Goal: Navigation & Orientation: Understand site structure

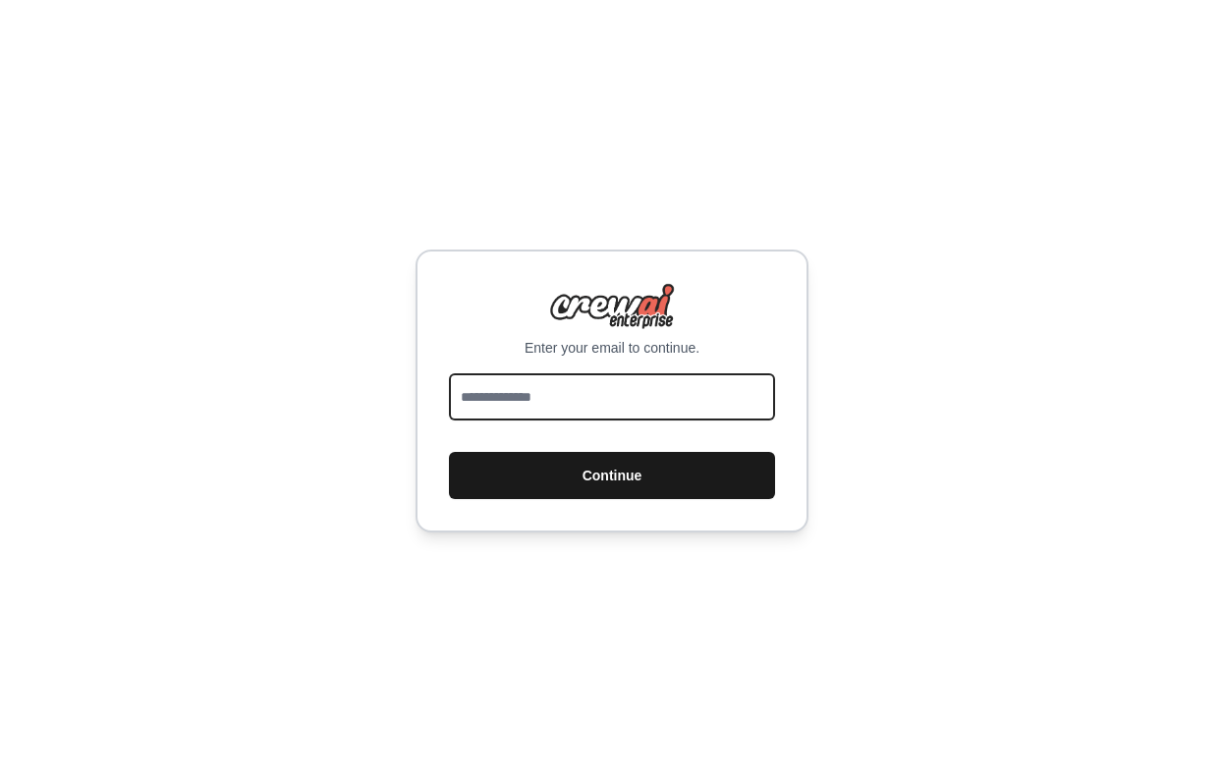
type input "**********"
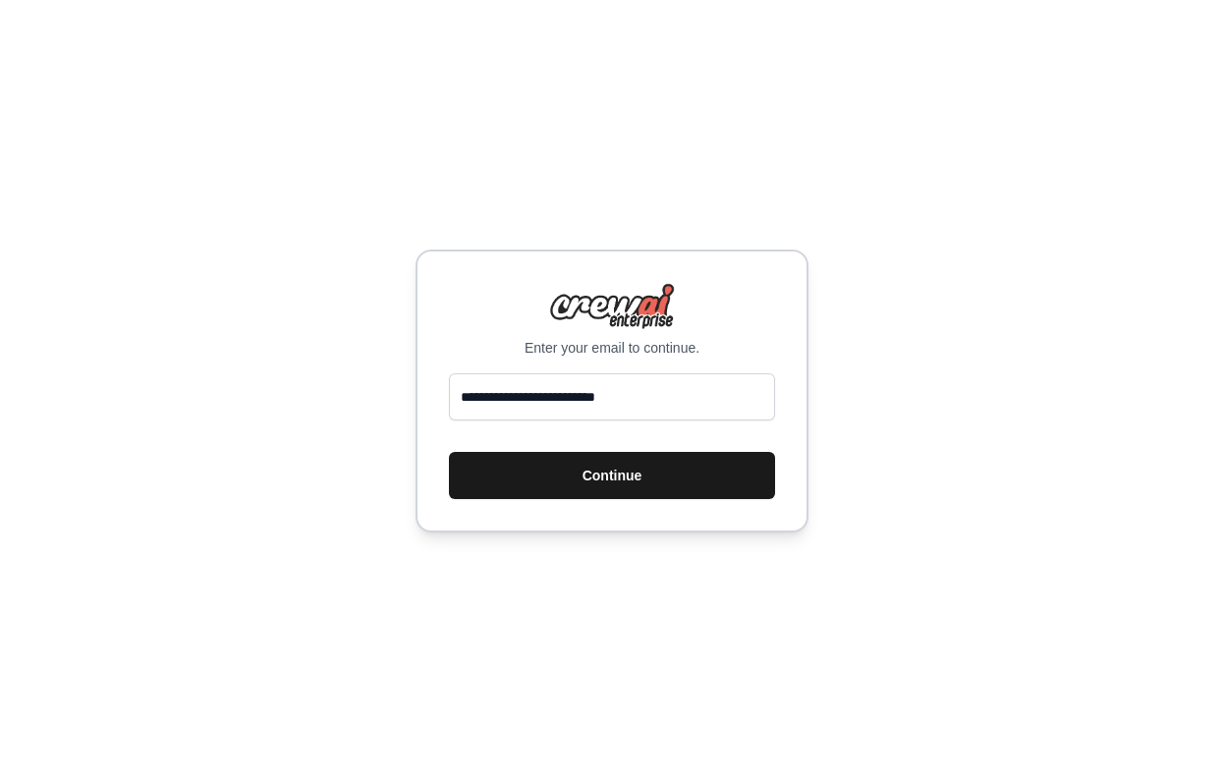
click at [563, 475] on button "Continue" at bounding box center [612, 475] width 326 height 47
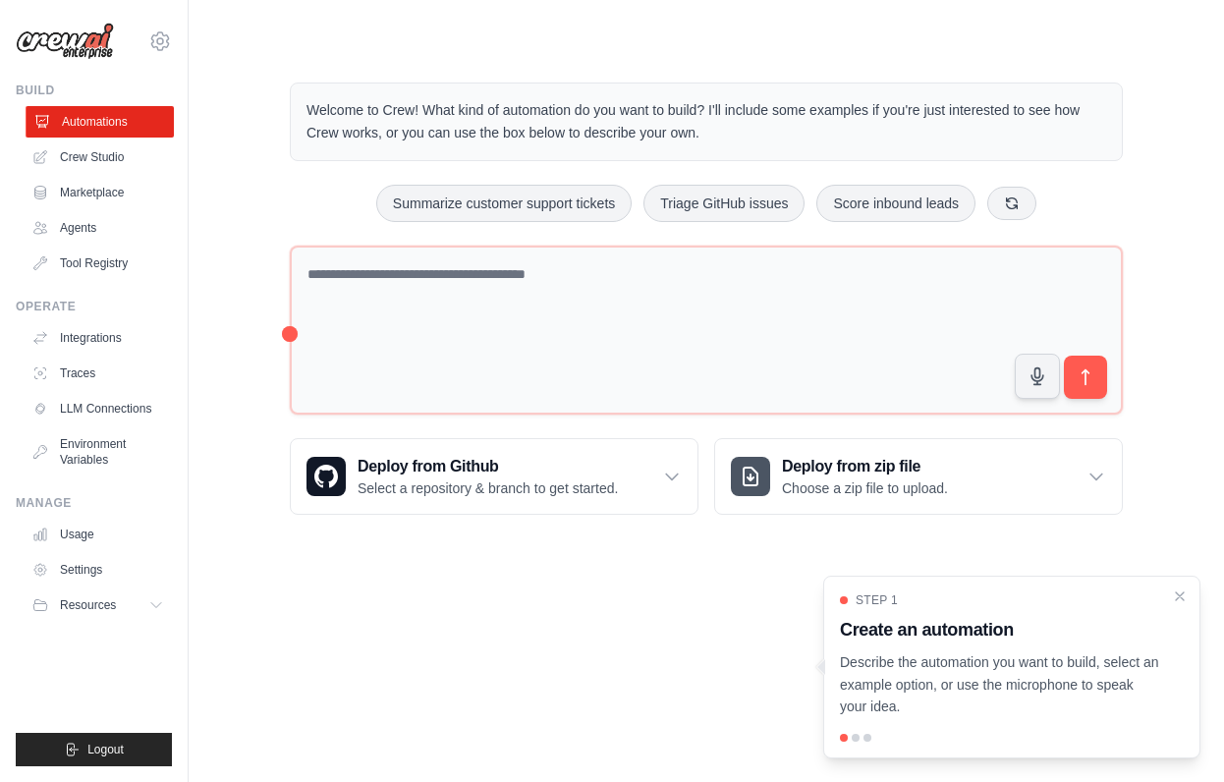
drag, startPoint x: 125, startPoint y: 51, endPoint x: 102, endPoint y: 116, distance: 68.7
click at [124, 58] on div "[PERSON_NAME][EMAIL_ADDRESS][DOMAIN_NAME] Settings" at bounding box center [94, 31] width 156 height 63
click at [84, 221] on link "Agents" at bounding box center [100, 227] width 148 height 31
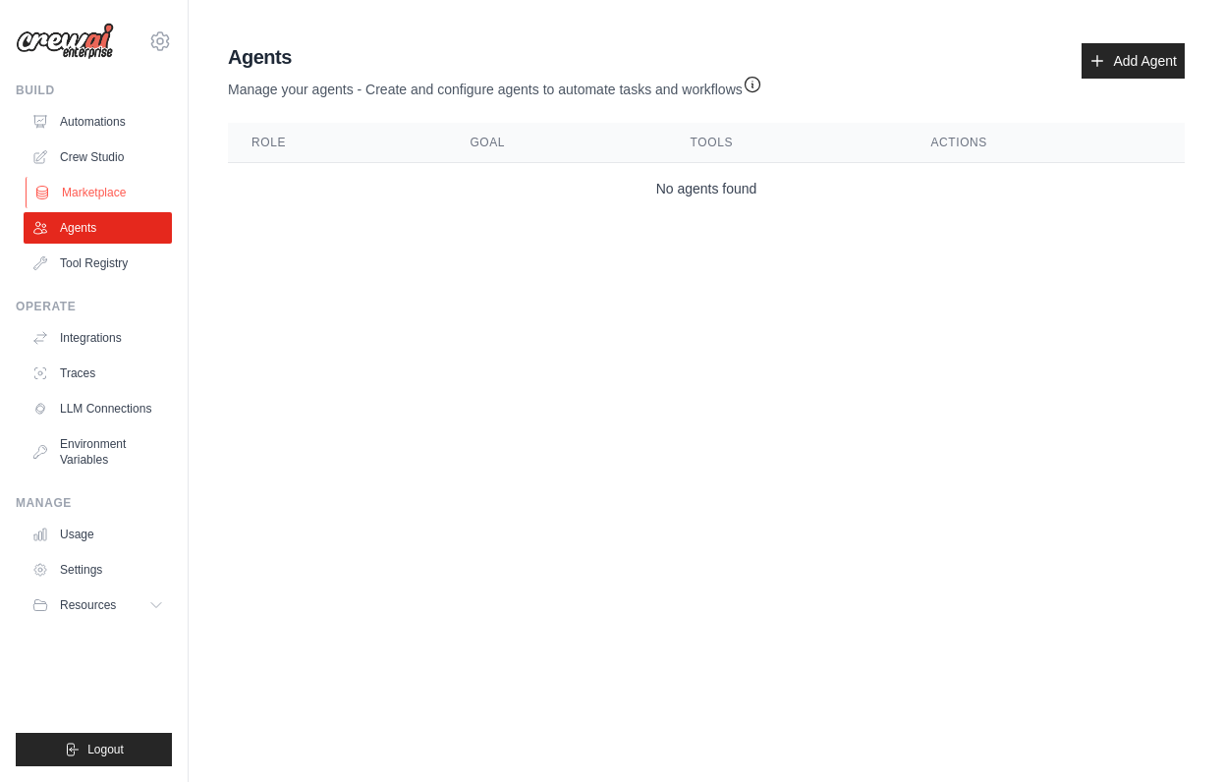
click at [93, 195] on link "Marketplace" at bounding box center [100, 192] width 148 height 31
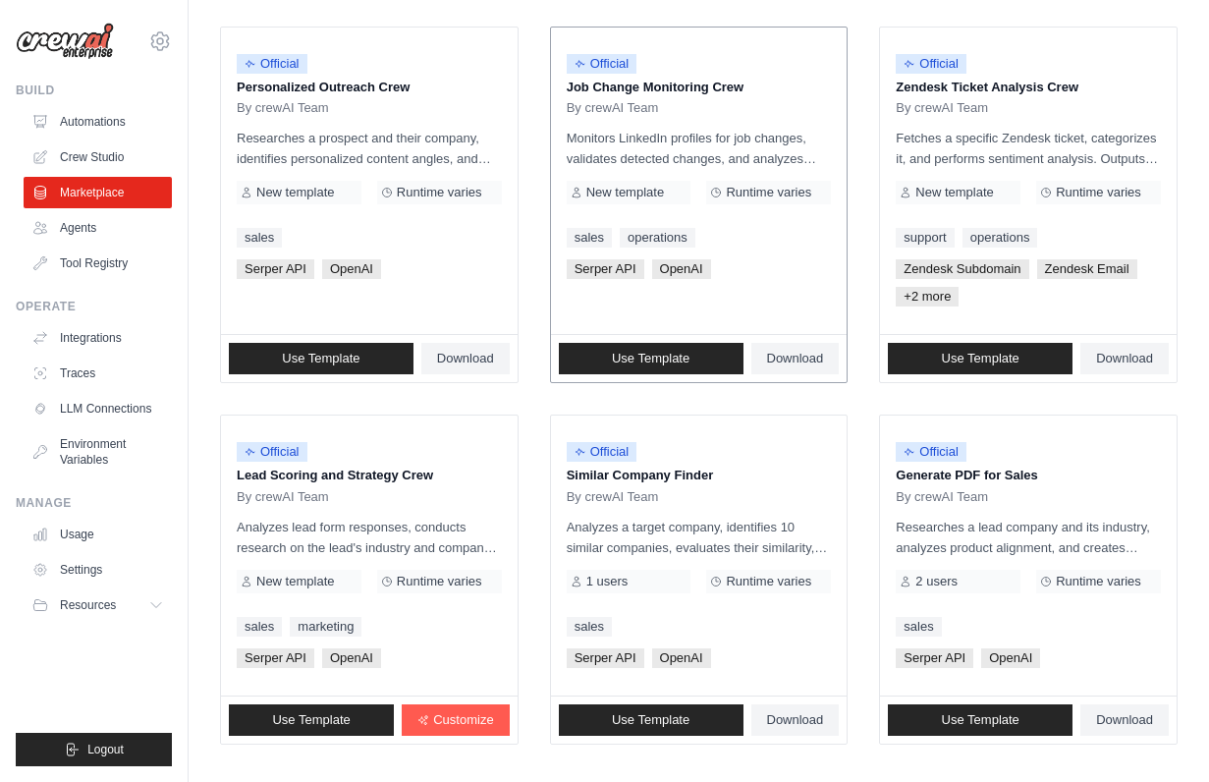
scroll to position [1021, 0]
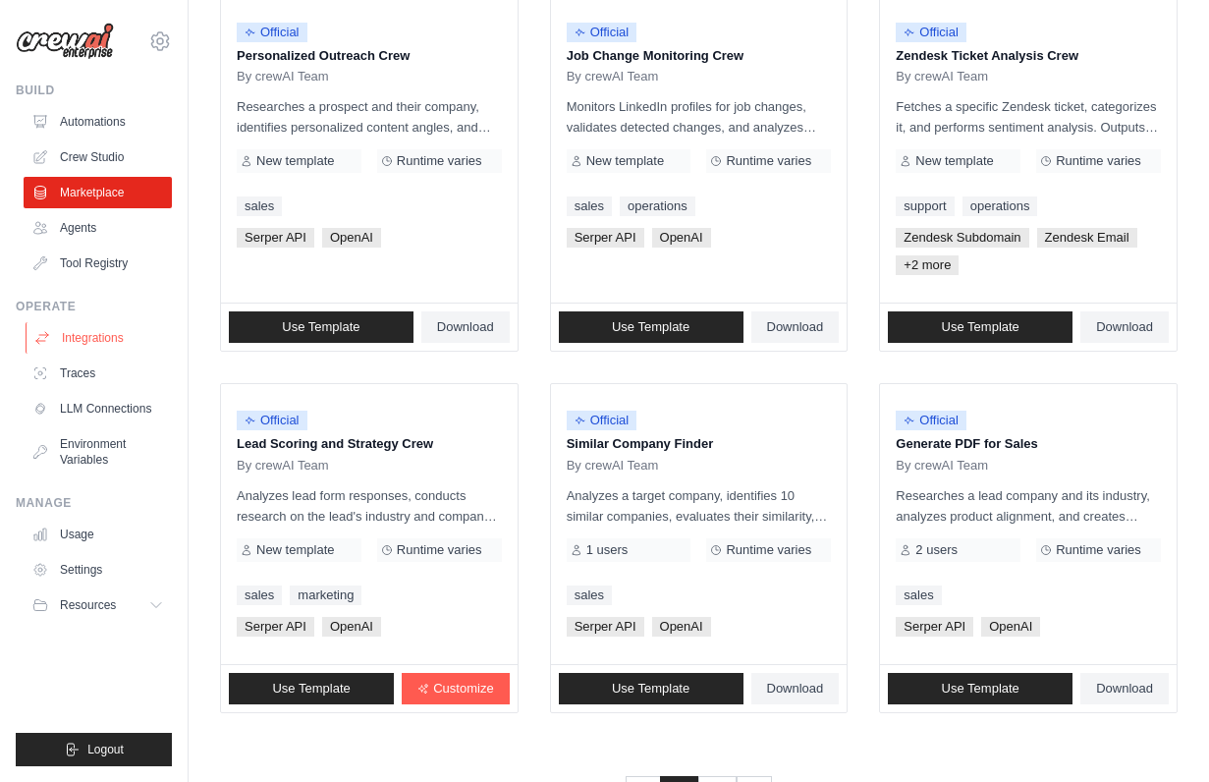
click at [93, 337] on link "Integrations" at bounding box center [100, 337] width 148 height 31
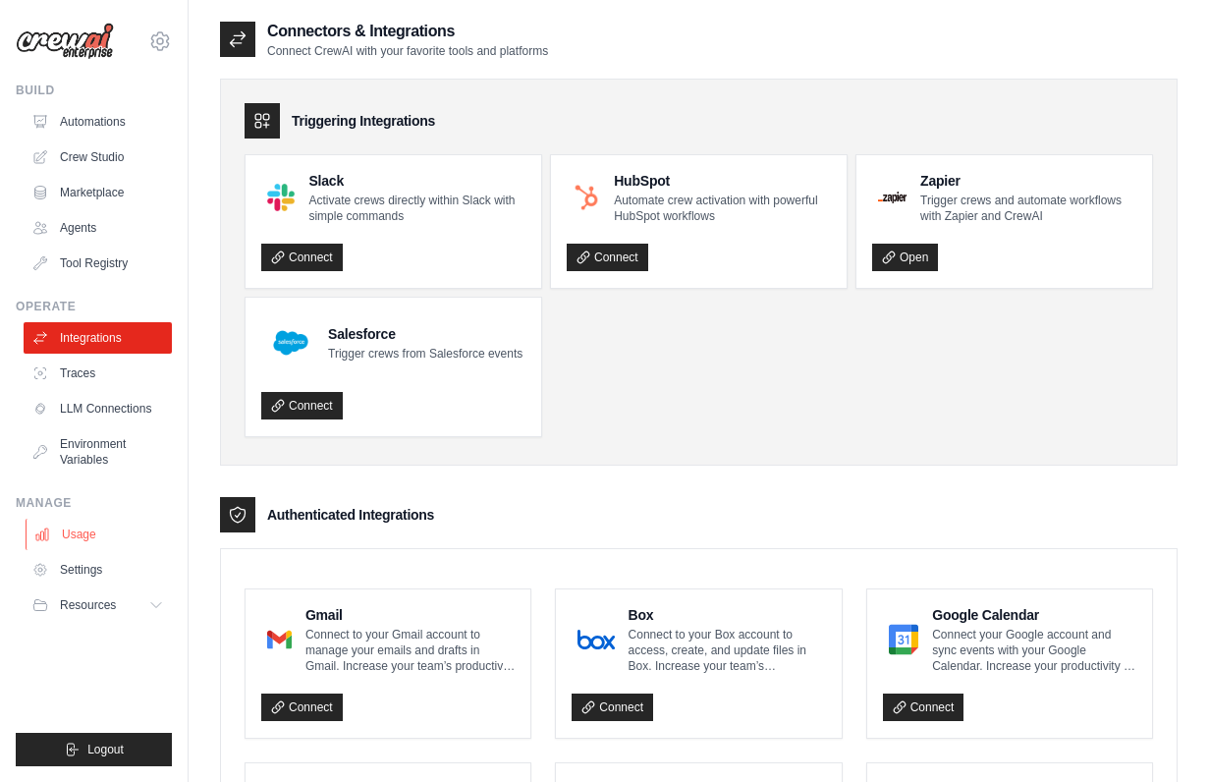
click at [98, 529] on link "Usage" at bounding box center [100, 534] width 148 height 31
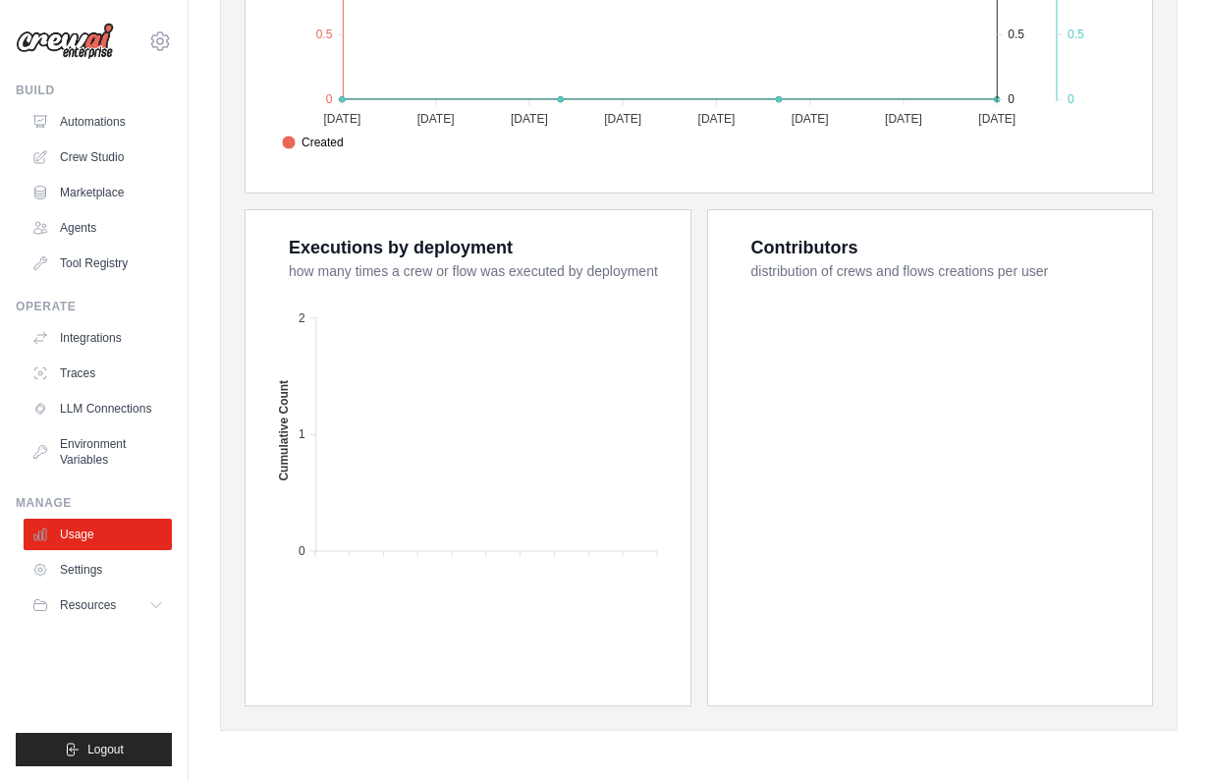
scroll to position [642, 0]
click at [93, 597] on span "Resources" at bounding box center [90, 605] width 56 height 16
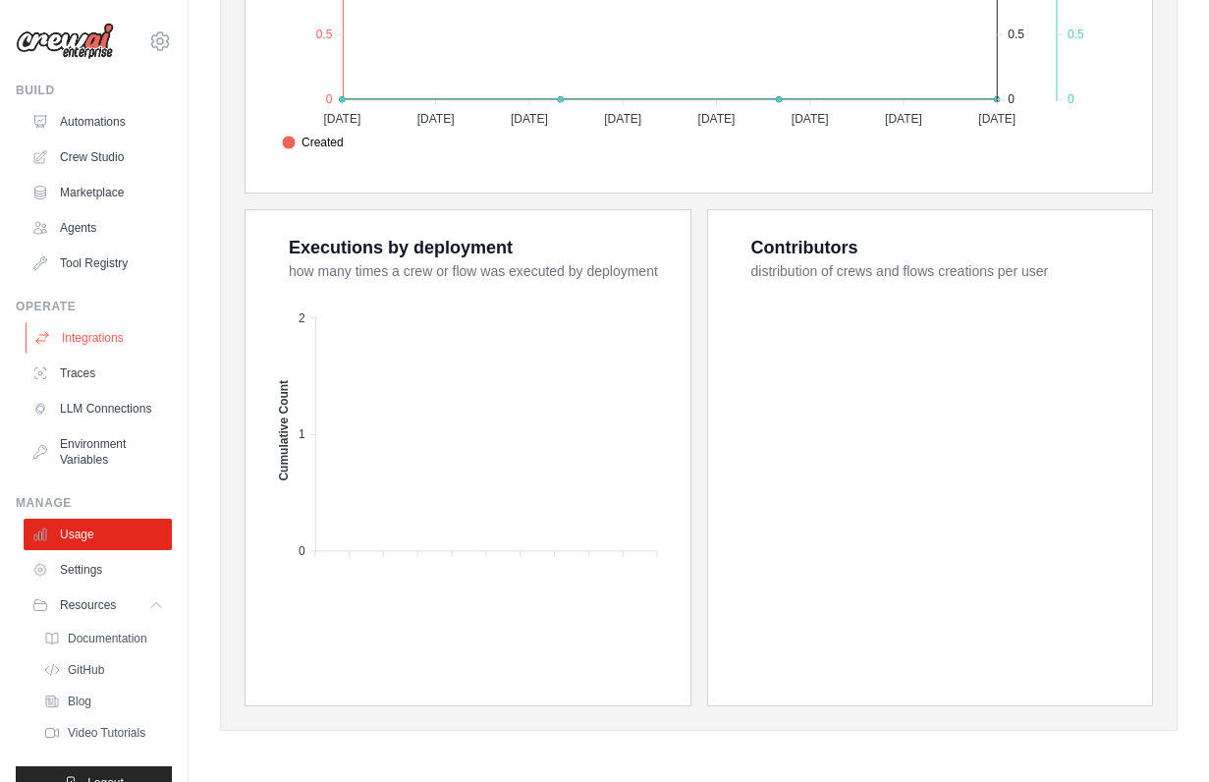
scroll to position [0, 0]
click at [88, 181] on link "Marketplace" at bounding box center [100, 192] width 148 height 31
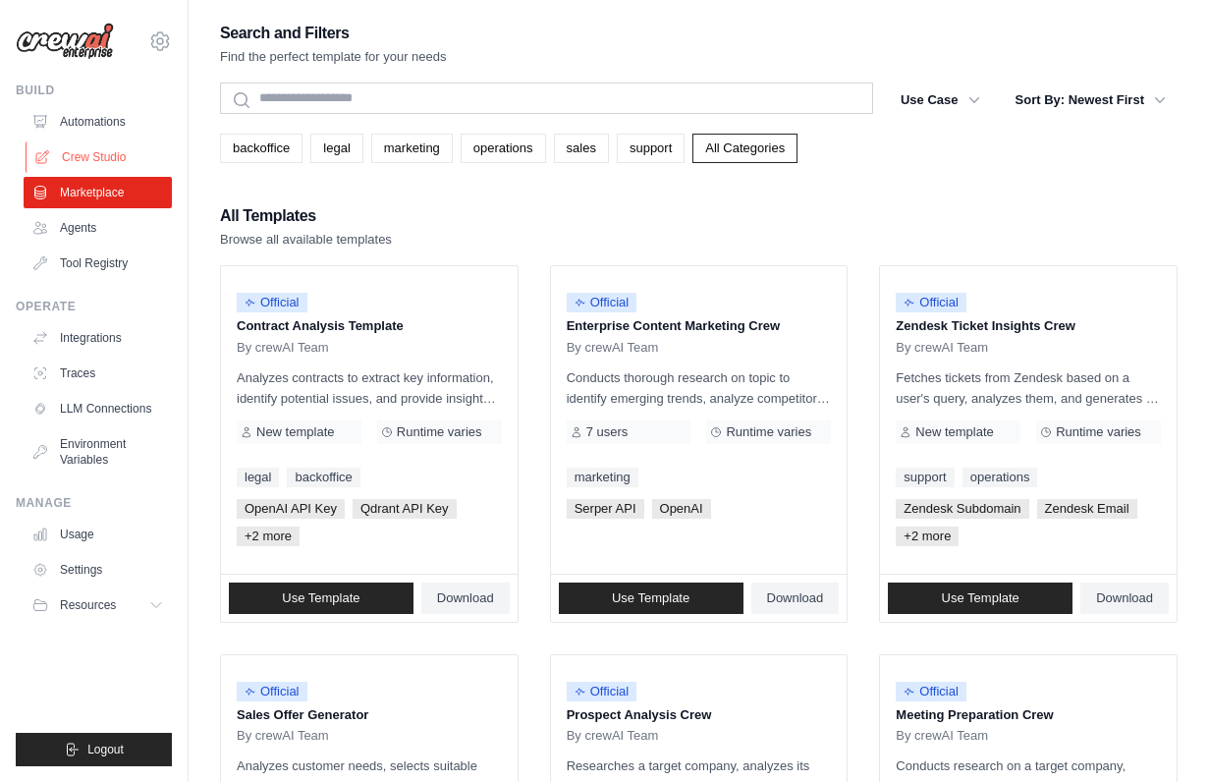
click at [87, 158] on link "Crew Studio" at bounding box center [100, 156] width 148 height 31
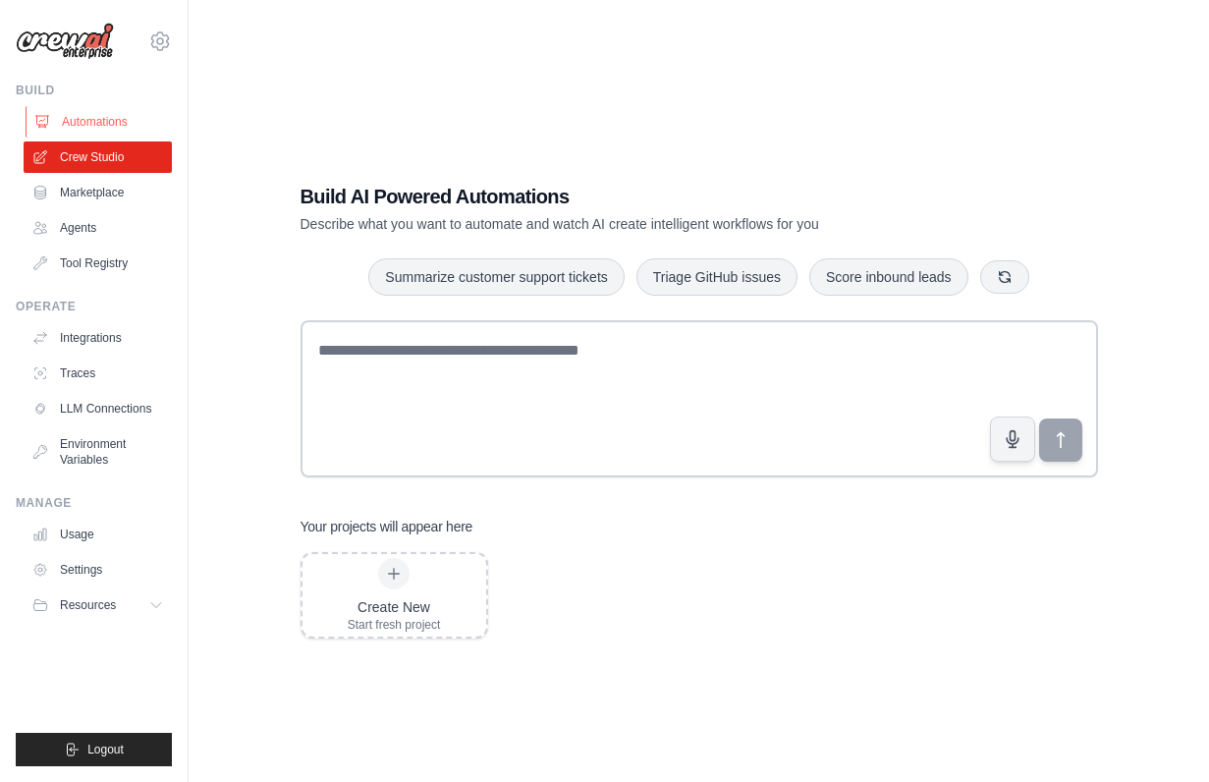
click at [87, 119] on link "Automations" at bounding box center [100, 121] width 148 height 31
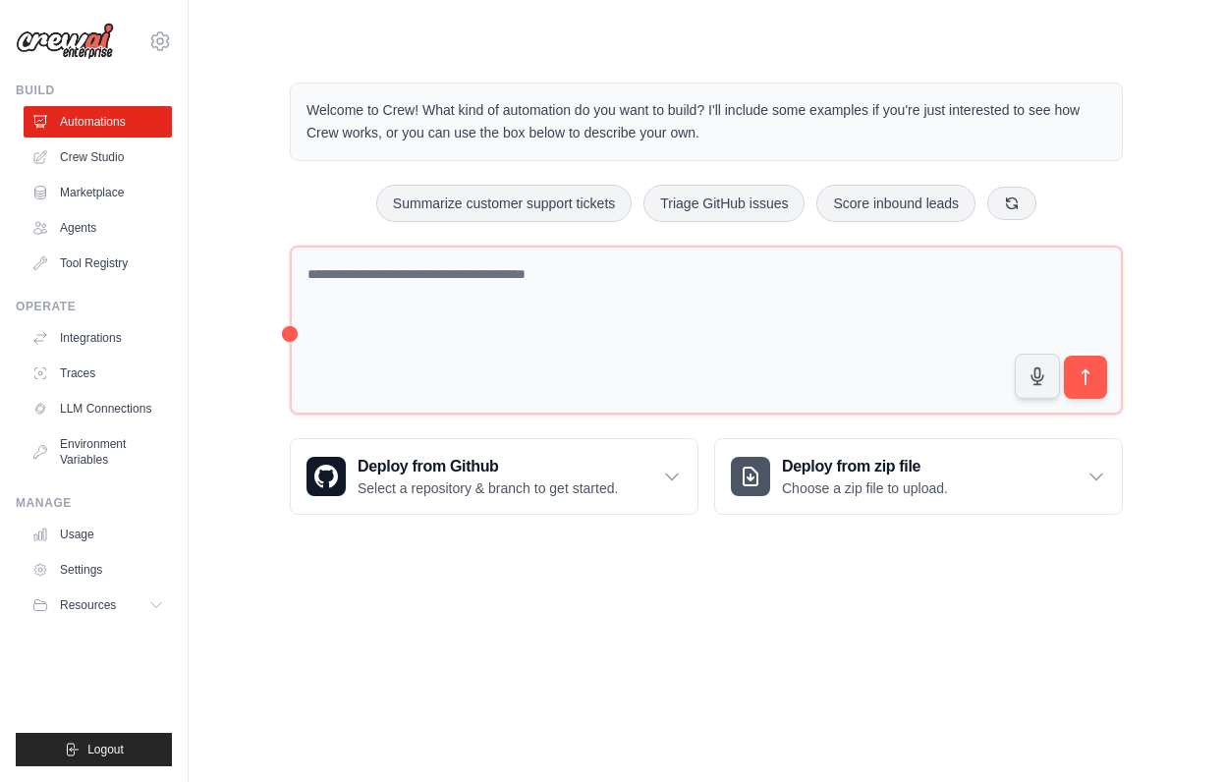
click at [289, 330] on div "Welcome to Crew! What kind of automation do you want to build? I'll include som…" at bounding box center [706, 298] width 880 height 495
